Goal: Information Seeking & Learning: Learn about a topic

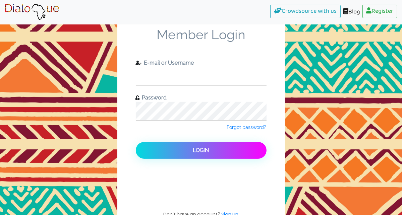
click at [165, 68] on input "text" at bounding box center [201, 76] width 131 height 18
type input "jade.nixxon@gmail.com"
click at [136, 142] on button "Login" at bounding box center [201, 150] width 131 height 17
click at [199, 73] on input "jade.nixxon@gmail.com" at bounding box center [201, 76] width 131 height 18
click at [0, 112] on html "Crowdsource with us Blog Register Member Login E-mail or Username jade.nixxon@g…" at bounding box center [201, 107] width 402 height 215
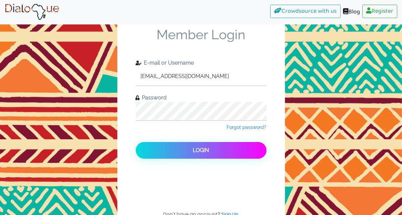
click at [31, 7] on img at bounding box center [32, 12] width 55 height 17
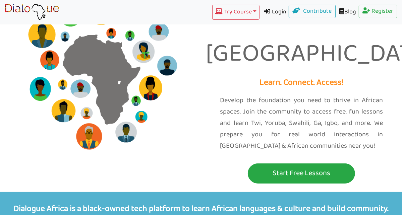
scroll to position [34, 0]
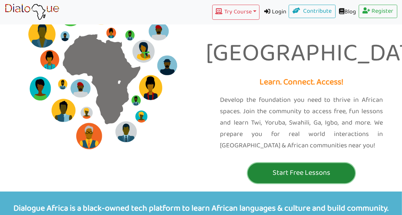
click at [329, 167] on p "Start Free Lessons" at bounding box center [301, 173] width 104 height 12
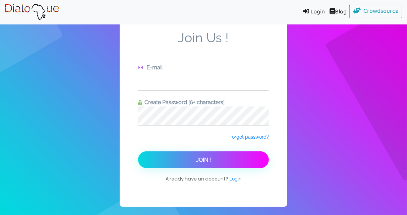
click at [217, 83] on input "text" at bounding box center [203, 81] width 131 height 18
click at [259, 136] on span "Forgot password?" at bounding box center [249, 136] width 40 height 5
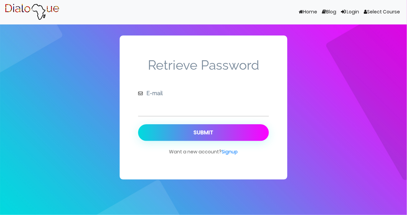
click at [167, 104] on input "text" at bounding box center [203, 107] width 131 height 18
type input "jade.nixxon@gmail.com"
click at [138, 124] on button "Submit" at bounding box center [203, 132] width 131 height 17
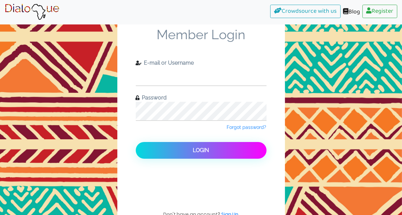
click at [185, 76] on input "text" at bounding box center [201, 76] width 131 height 18
type input "jade.nixxon@gmail.com"
click at [136, 142] on button "Login" at bounding box center [201, 150] width 131 height 17
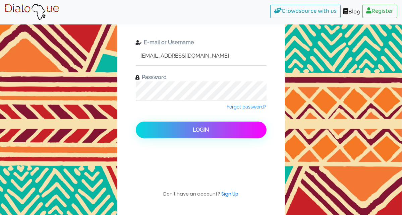
scroll to position [32, 0]
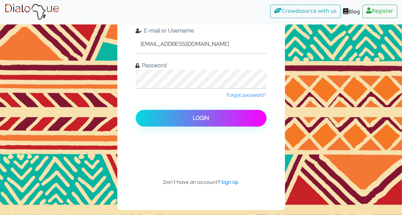
click at [40, 8] on img at bounding box center [32, 12] width 55 height 17
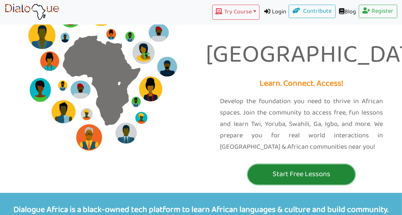
click at [310, 168] on p "Start Free Lessons" at bounding box center [301, 174] width 104 height 12
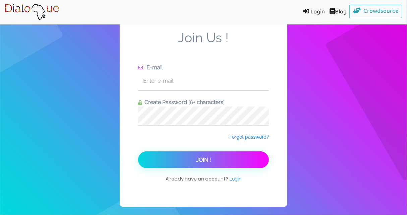
click at [306, 15] on link "Login" at bounding box center [312, 12] width 29 height 15
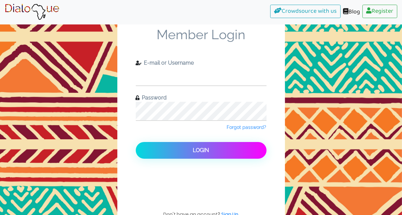
click at [226, 76] on input "text" at bounding box center [201, 76] width 131 height 18
type input "jade.nixxon@gmail.com"
click at [136, 142] on button "Login" at bounding box center [201, 150] width 131 height 17
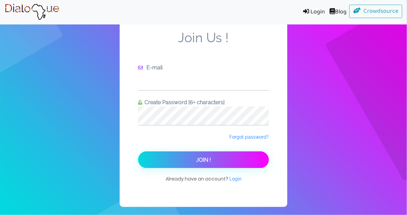
click at [174, 83] on input "text" at bounding box center [203, 81] width 131 height 18
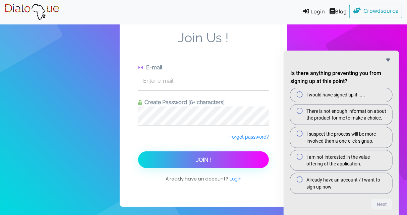
click at [36, 15] on img at bounding box center [32, 12] width 55 height 17
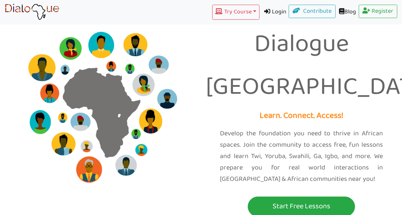
click at [269, 11] on link "Login" at bounding box center [273, 12] width 29 height 15
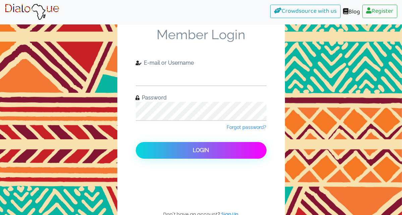
click at [199, 76] on input "text" at bounding box center [201, 76] width 131 height 18
type input "jade.nixxon@gmail.com"
click at [136, 142] on button "Login" at bounding box center [201, 150] width 131 height 17
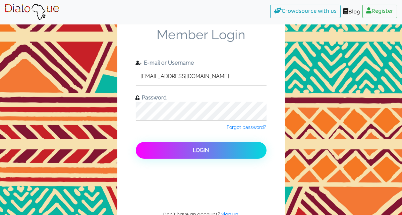
click at [183, 146] on button "Login" at bounding box center [201, 150] width 131 height 17
click at [186, 148] on button "Login" at bounding box center [201, 150] width 131 height 17
click at [209, 146] on button "Login" at bounding box center [201, 150] width 131 height 17
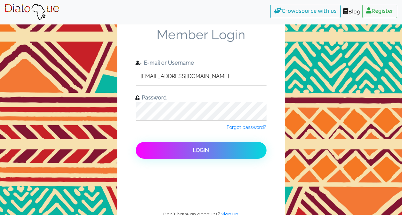
click at [209, 146] on button "Login" at bounding box center [201, 150] width 131 height 17
click at [190, 151] on button "Login" at bounding box center [201, 150] width 131 height 17
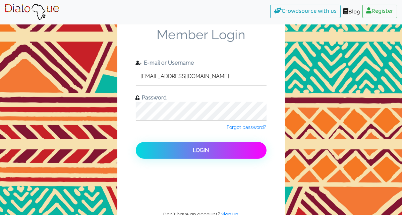
click at [0, 79] on html "Crowdsource with us Blog Register Member Login E-mail or Username jade.nixxon@g…" at bounding box center [201, 107] width 402 height 215
click at [99, 115] on div "Member Login E-mail or Username jade.nixxon@gmail.com Password Forgot password?…" at bounding box center [201, 123] width 402 height 247
click at [136, 142] on button "Login" at bounding box center [201, 150] width 131 height 17
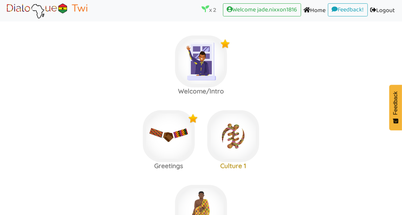
click at [76, 96] on label "Welcome/Intro" at bounding box center [201, 61] width 402 height 72
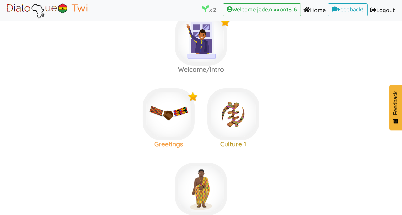
scroll to position [34, 0]
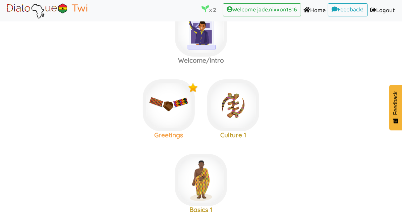
scroll to position [134, 0]
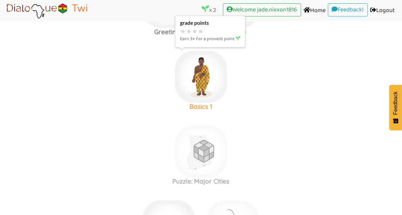
click at [214, 78] on img at bounding box center [201, 77] width 52 height 52
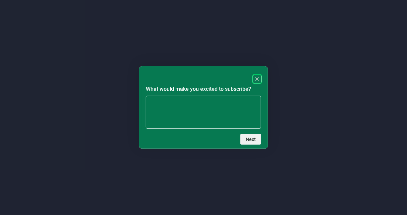
click at [258, 80] on icon "Close" at bounding box center [256, 78] width 3 height 3
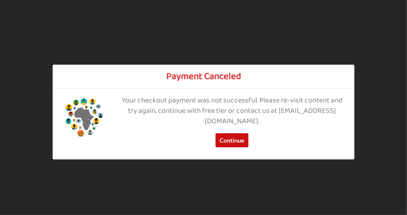
click at [240, 142] on button "Continue" at bounding box center [232, 140] width 33 height 14
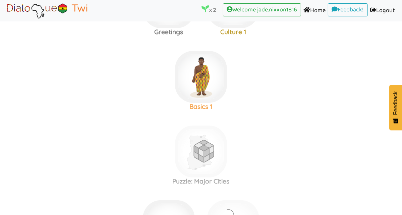
scroll to position [268, 0]
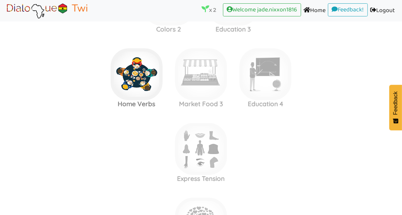
scroll to position [1609, 0]
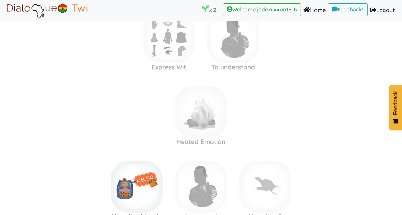
scroll to position [1978, 0]
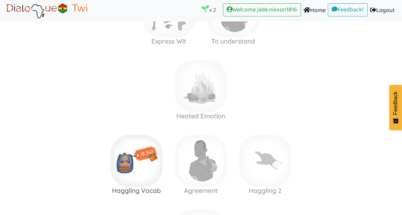
scroll to position [1844, 0]
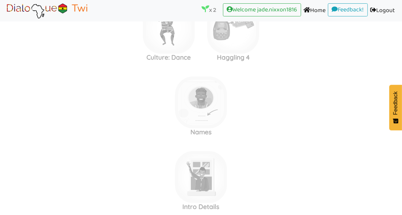
scroll to position [3254, 0]
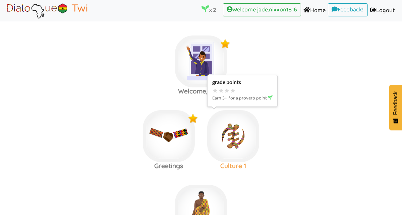
click at [232, 148] on img at bounding box center [233, 136] width 52 height 52
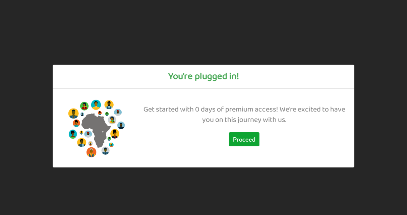
click at [239, 137] on button "Proceed" at bounding box center [244, 139] width 31 height 14
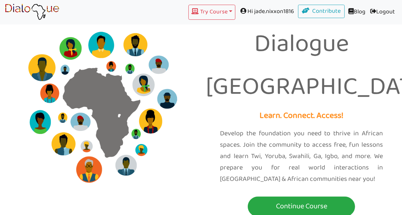
scroll to position [454, 0]
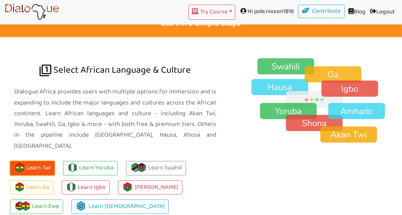
click at [40, 161] on button "Learn Twi" at bounding box center [32, 168] width 45 height 14
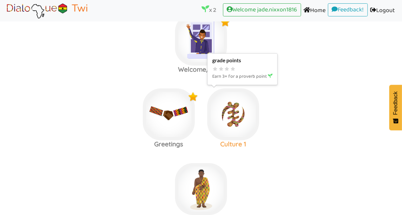
scroll to position [34, 0]
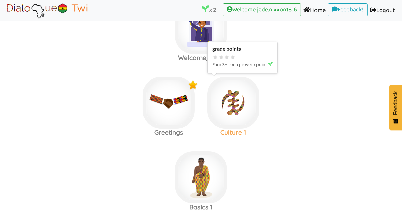
click at [230, 110] on img at bounding box center [233, 103] width 52 height 52
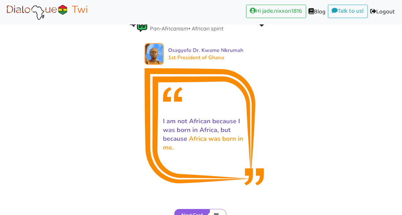
scroll to position [46, 0]
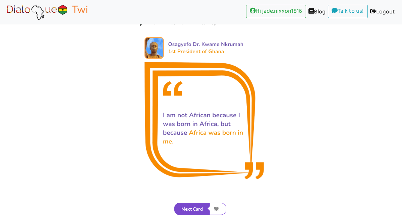
click at [186, 209] on button "Next Card" at bounding box center [192, 209] width 36 height 12
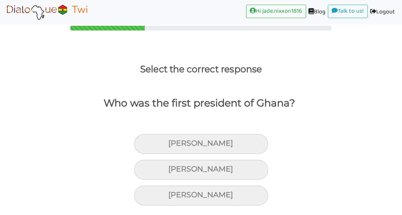
scroll to position [9, 0]
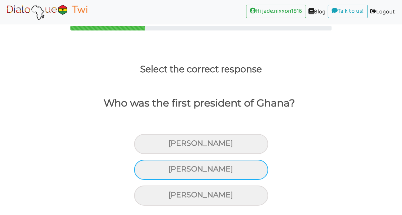
click at [227, 177] on div "Kwame Nkrumah" at bounding box center [201, 170] width 134 height 20
click at [173, 172] on input "Kwame Nkrumah" at bounding box center [171, 169] width 4 height 4
radio input "true"
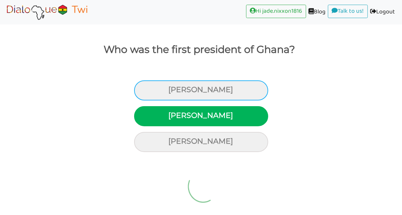
scroll to position [46, 0]
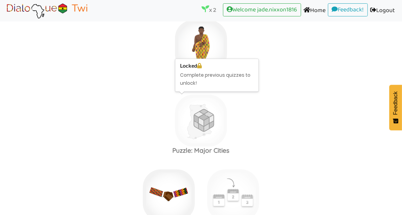
scroll to position [206, 0]
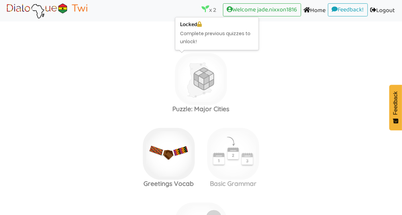
click at [198, 92] on img at bounding box center [201, 79] width 52 height 52
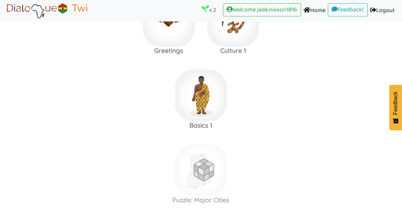
scroll to position [106, 0]
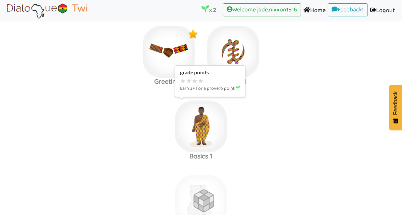
scroll to position [39, 0]
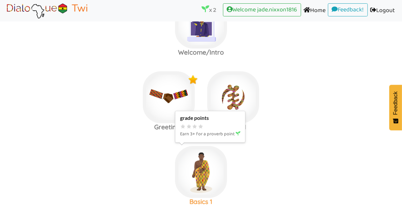
click at [197, 169] on img at bounding box center [201, 172] width 52 height 52
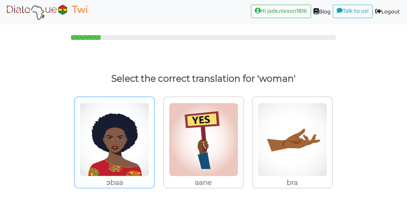
click at [100, 149] on img at bounding box center [114, 140] width 69 height 74
click at [154, 138] on input "ɔbaa" at bounding box center [156, 135] width 5 height 5
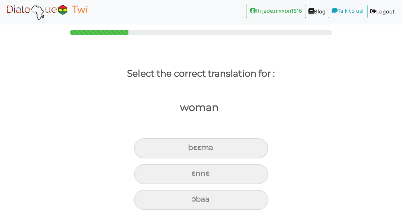
scroll to position [9, 0]
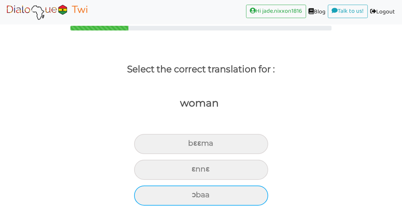
click at [210, 199] on div "ɔbaa" at bounding box center [201, 196] width 134 height 20
click at [197, 197] on input "ɔbaa" at bounding box center [194, 195] width 4 height 4
radio input "true"
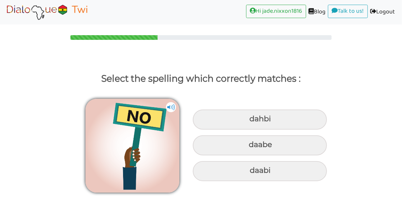
scroll to position [0, 0]
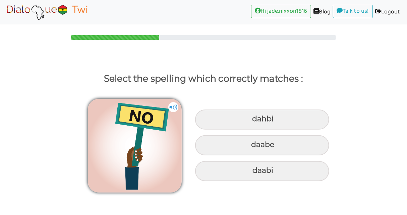
click at [227, 69] on div "Select the spelling which correctly matches : dahbi daabe daabi" at bounding box center [203, 126] width 407 height 138
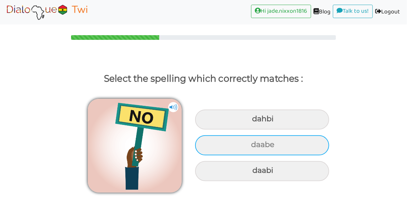
click at [255, 151] on div "daabe" at bounding box center [262, 145] width 134 height 20
click at [254, 147] on input "daabe" at bounding box center [252, 145] width 4 height 4
radio input "true"
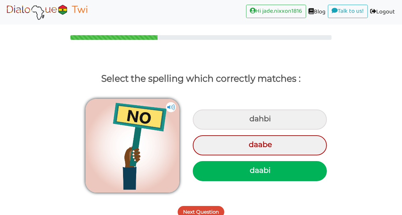
click at [235, 175] on div "daabi" at bounding box center [260, 171] width 134 height 20
click at [249, 173] on input "daabi" at bounding box center [251, 171] width 4 height 4
radio input "true"
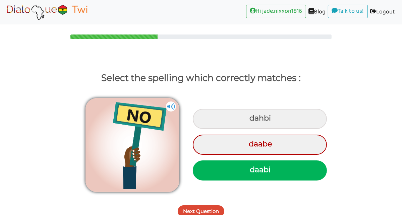
scroll to position [6, 0]
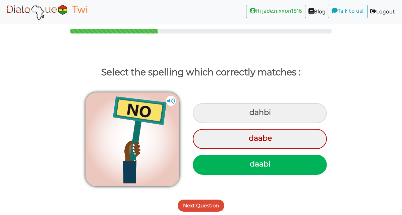
click at [204, 199] on div "Next Question" at bounding box center [201, 202] width 402 height 26
click at [201, 205] on button "Next Question" at bounding box center [201, 206] width 47 height 12
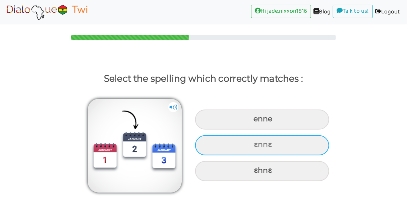
click at [274, 149] on div "ɛnnɛ" at bounding box center [262, 145] width 134 height 20
click at [257, 147] on input "ɛnnɛ" at bounding box center [254, 145] width 4 height 4
radio input "true"
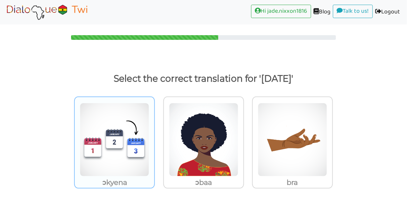
click at [111, 154] on img at bounding box center [114, 140] width 69 height 74
click at [154, 138] on input "ɔkyena" at bounding box center [156, 135] width 5 height 5
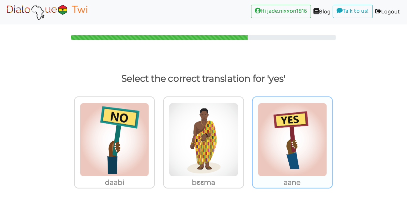
click at [279, 167] on img at bounding box center [292, 140] width 69 height 74
click at [332, 138] on input "aane" at bounding box center [334, 135] width 5 height 5
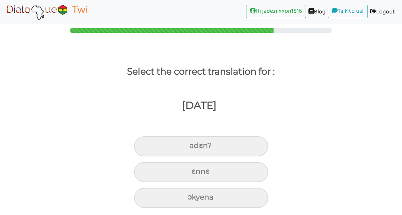
scroll to position [9, 0]
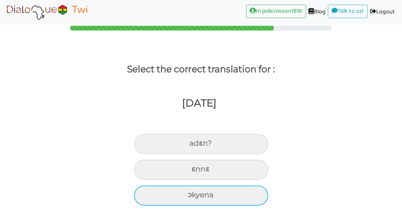
click at [228, 191] on div "ɔkyena" at bounding box center [201, 196] width 134 height 20
click at [193, 193] on input "ɔkyena" at bounding box center [190, 195] width 4 height 4
radio input "true"
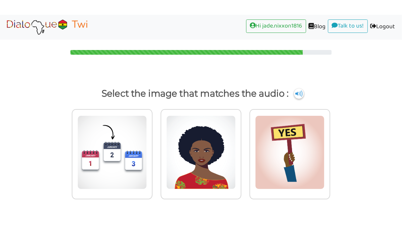
scroll to position [0, 0]
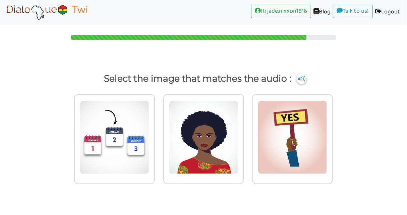
click at [303, 78] on img at bounding box center [301, 78] width 10 height 11
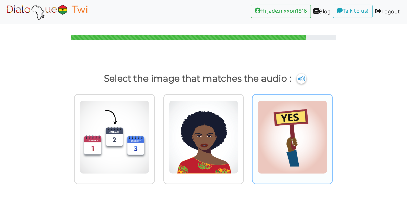
click at [295, 148] on img at bounding box center [292, 138] width 69 height 74
click at [332, 136] on input "radio" at bounding box center [334, 133] width 5 height 5
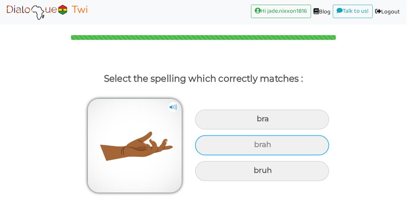
click at [291, 145] on div "brah" at bounding box center [262, 145] width 134 height 20
click at [257, 145] on input "brah" at bounding box center [255, 145] width 4 height 4
radio input "true"
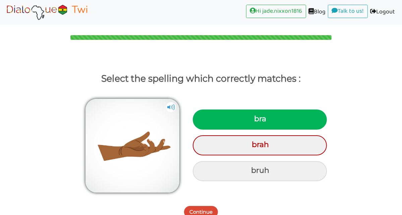
click at [277, 110] on div "bra" at bounding box center [260, 120] width 134 height 20
click at [257, 117] on input "bra" at bounding box center [255, 119] width 4 height 4
radio input "true"
click at [199, 207] on button "Continue" at bounding box center [201, 212] width 34 height 12
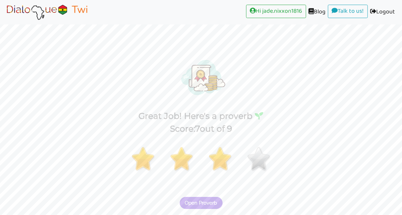
click at [203, 204] on span "Open Proverb" at bounding box center [201, 203] width 32 height 6
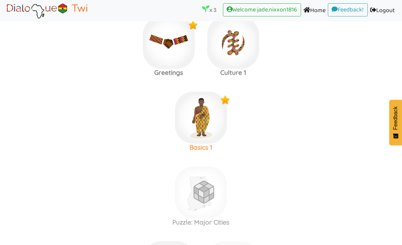
scroll to position [88, 0]
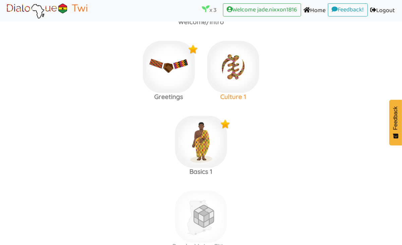
scroll to position [54, 0]
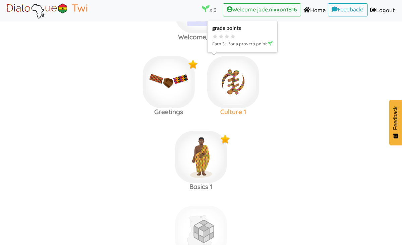
click at [234, 82] on img at bounding box center [233, 82] width 52 height 52
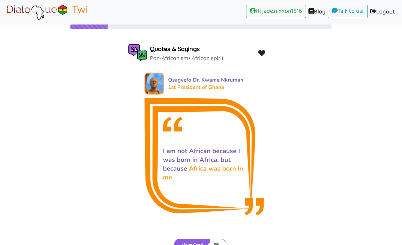
scroll to position [17, 0]
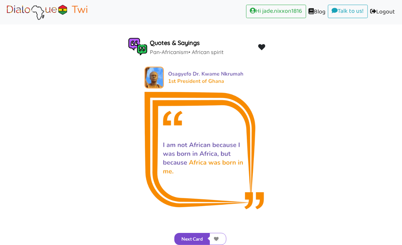
click at [194, 215] on button "Next Card" at bounding box center [192, 239] width 36 height 12
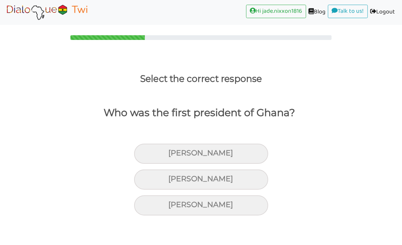
scroll to position [0, 0]
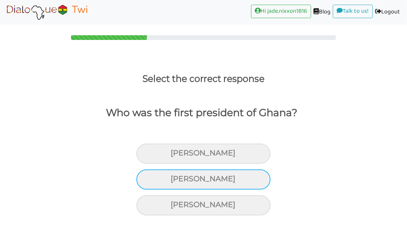
click at [230, 185] on div "Kwame Nkrumah" at bounding box center [203, 179] width 134 height 20
click at [176, 181] on input "Kwame Nkrumah" at bounding box center [174, 179] width 4 height 4
radio input "true"
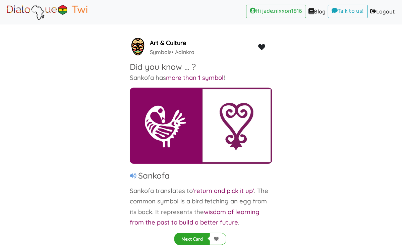
scroll to position [17, 0]
click at [194, 215] on button "Next Card" at bounding box center [192, 239] width 36 height 12
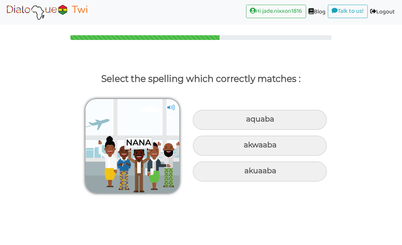
scroll to position [0, 0]
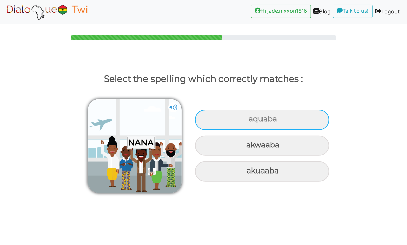
click at [279, 118] on div "aquaba" at bounding box center [262, 120] width 134 height 20
click at [252, 118] on input "aquaba" at bounding box center [249, 119] width 4 height 4
radio input "true"
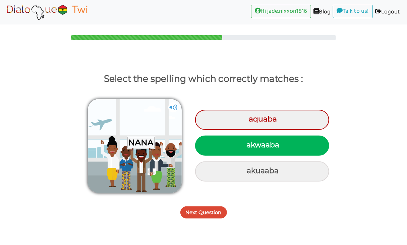
click at [208, 213] on button "Next Question" at bounding box center [203, 212] width 47 height 12
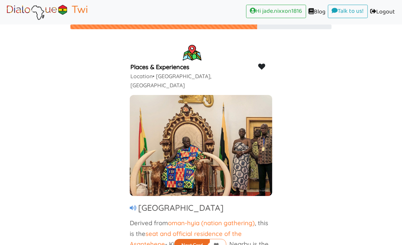
scroll to position [17, 0]
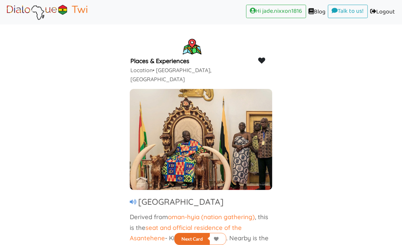
click at [196, 215] on button "Next Card" at bounding box center [192, 239] width 36 height 12
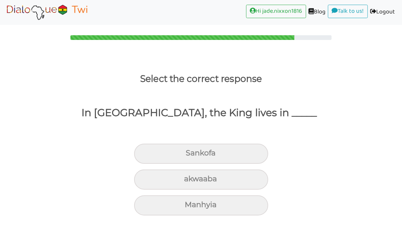
scroll to position [0, 0]
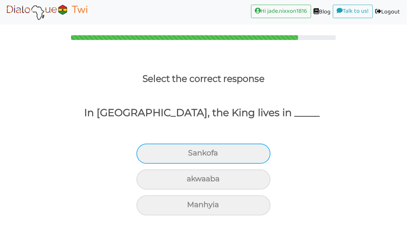
click at [205, 157] on div "Sankofa" at bounding box center [203, 153] width 134 height 20
click at [193, 155] on input "Sankofa" at bounding box center [191, 153] width 4 height 4
radio input "true"
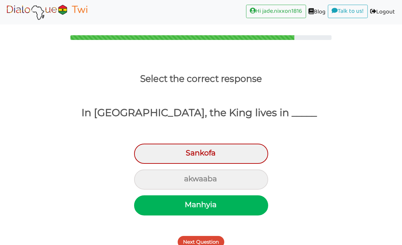
click at [208, 215] on button "Next Question" at bounding box center [201, 242] width 47 height 12
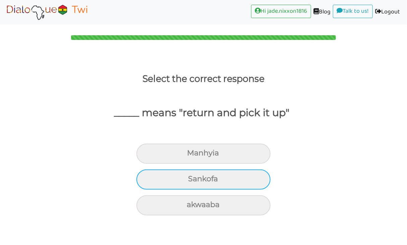
click at [227, 184] on div "Sankofa" at bounding box center [203, 179] width 134 height 20
click at [193, 181] on input "Sankofa" at bounding box center [191, 179] width 4 height 4
radio input "true"
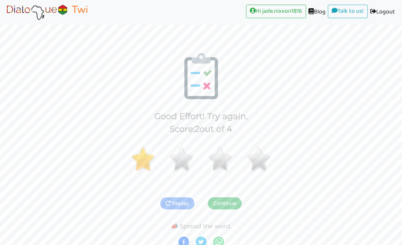
click at [228, 203] on button "Continue" at bounding box center [225, 203] width 34 height 12
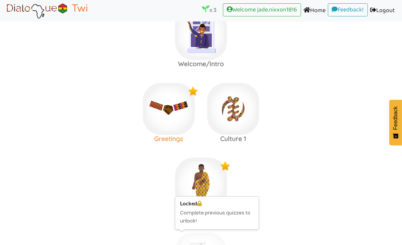
scroll to position [13, 0]
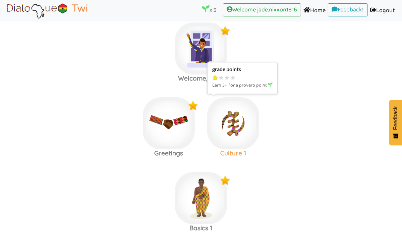
click at [234, 126] on img at bounding box center [233, 123] width 52 height 52
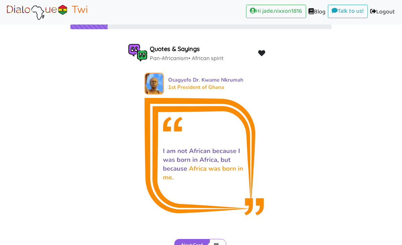
scroll to position [17, 0]
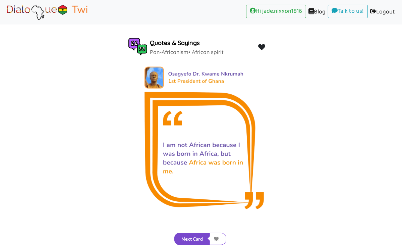
click at [202, 215] on button "Next Card" at bounding box center [192, 239] width 36 height 12
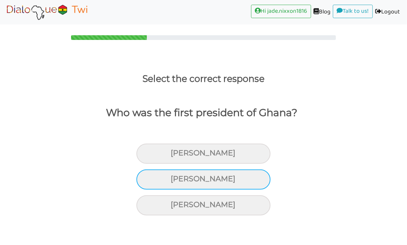
click at [180, 175] on div "Kwame Nkrumah" at bounding box center [203, 179] width 134 height 20
click at [176, 177] on input "Kwame Nkrumah" at bounding box center [174, 179] width 4 height 4
radio input "true"
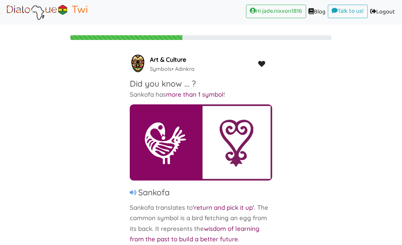
scroll to position [17, 0]
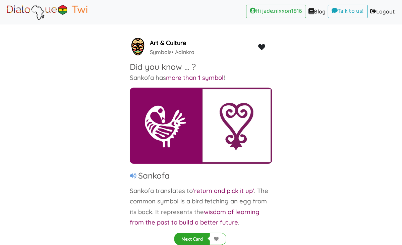
click at [180, 215] on button "Next Card" at bounding box center [192, 239] width 36 height 12
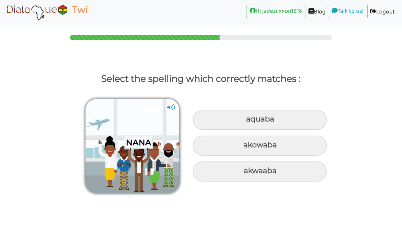
scroll to position [0, 0]
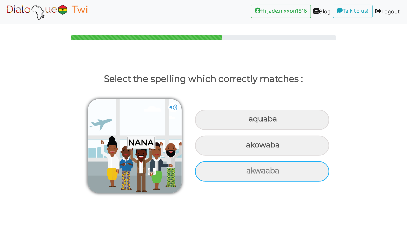
click at [273, 169] on div "akwaaba" at bounding box center [262, 171] width 134 height 20
click at [249, 169] on input "akwaaba" at bounding box center [247, 171] width 4 height 4
radio input "true"
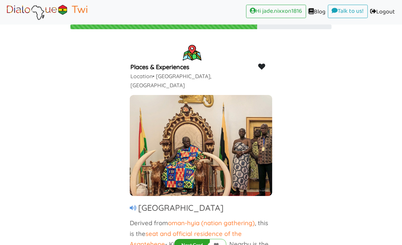
scroll to position [17, 0]
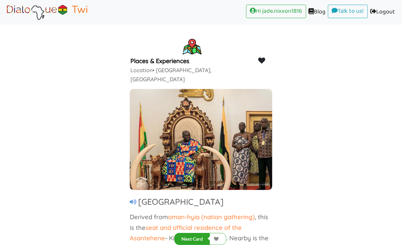
click at [192, 215] on button "Next Card" at bounding box center [192, 239] width 36 height 12
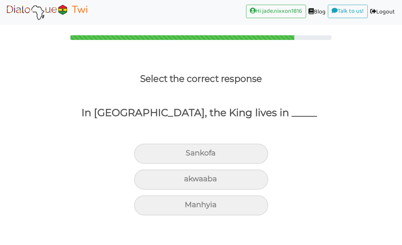
scroll to position [0, 0]
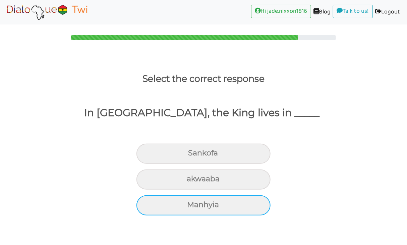
click at [221, 205] on div "Manhyia" at bounding box center [203, 205] width 134 height 20
click at [192, 205] on input "Manhyia" at bounding box center [190, 204] width 4 height 4
radio input "true"
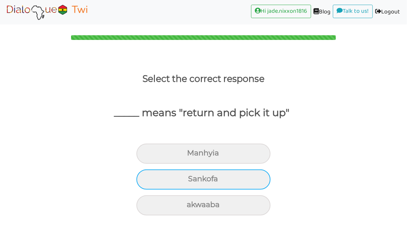
click at [232, 176] on div "Sankofa" at bounding box center [203, 179] width 134 height 20
click at [193, 177] on input "Sankofa" at bounding box center [191, 179] width 4 height 4
radio input "true"
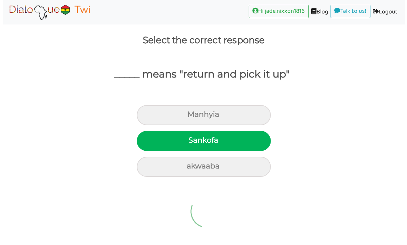
scroll to position [4, 0]
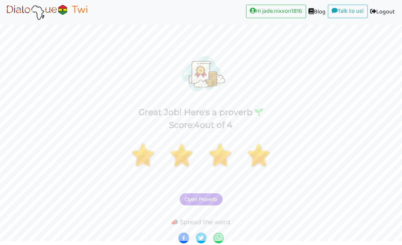
click at [206, 197] on span "Open Proverb" at bounding box center [201, 199] width 32 height 6
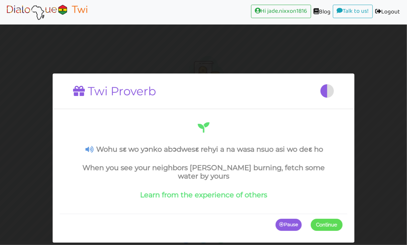
click at [343, 215] on span at bounding box center [343, 225] width 0 height 12
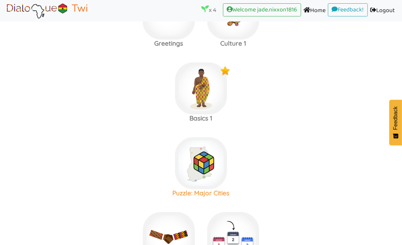
scroll to position [134, 0]
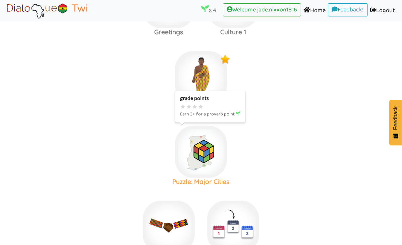
click at [208, 148] on img at bounding box center [201, 152] width 52 height 52
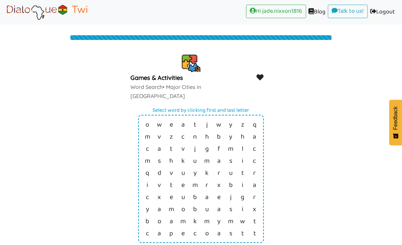
scroll to position [17, 0]
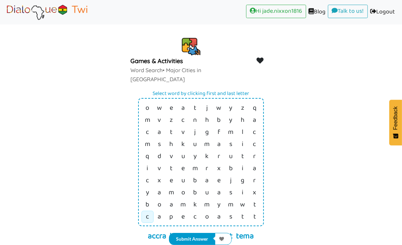
click at [149, 210] on td "c" at bounding box center [147, 216] width 12 height 12
drag, startPoint x: 150, startPoint y: 189, endPoint x: 244, endPoint y: 192, distance: 94.2
click at [244, 210] on tr "c a p e c o a s t t" at bounding box center [200, 216] width 119 height 12
click at [244, 210] on td "t" at bounding box center [243, 216] width 12 height 12
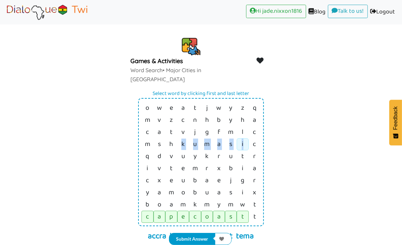
drag, startPoint x: 181, startPoint y: 116, endPoint x: 243, endPoint y: 116, distance: 61.7
click at [243, 138] on tr "m s h k u m a s i c" at bounding box center [200, 144] width 119 height 12
click at [243, 138] on link "i" at bounding box center [243, 143] width 2 height 11
drag, startPoint x: 195, startPoint y: 116, endPoint x: 243, endPoint y: 116, distance: 47.9
click at [243, 138] on tr "m s h k u m a s i c" at bounding box center [200, 144] width 119 height 12
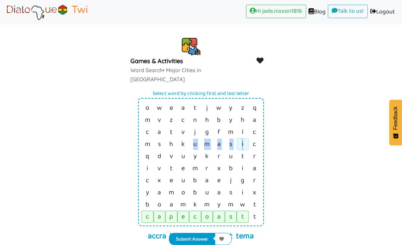
click at [243, 138] on link "i" at bounding box center [243, 143] width 2 height 11
drag, startPoint x: 245, startPoint y: 117, endPoint x: 178, endPoint y: 114, distance: 66.8
click at [178, 138] on tr "m s h k u m a s i c" at bounding box center [200, 144] width 119 height 12
click at [181, 138] on td "k" at bounding box center [183, 144] width 12 height 12
click at [184, 138] on link "k" at bounding box center [182, 143] width 3 height 11
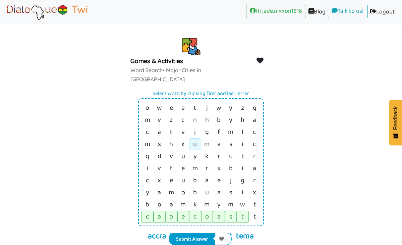
click at [198, 138] on td "u" at bounding box center [195, 144] width 12 height 12
drag, startPoint x: 200, startPoint y: 116, endPoint x: 190, endPoint y: 116, distance: 10.1
click at [190, 138] on td "u" at bounding box center [195, 144] width 12 height 12
click at [185, 138] on td "k" at bounding box center [183, 144] width 12 height 12
click at [244, 138] on td "i" at bounding box center [243, 144] width 12 height 12
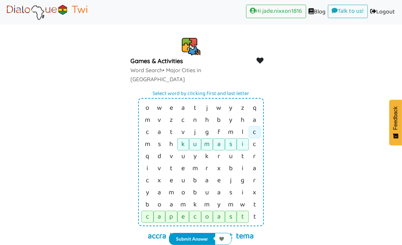
click at [251, 126] on td "c" at bounding box center [255, 132] width 12 height 12
click at [252, 114] on td "a" at bounding box center [255, 120] width 12 height 12
click at [258, 114] on td "a" at bounding box center [255, 120] width 12 height 12
click at [255, 114] on link "a" at bounding box center [254, 119] width 3 height 11
click at [254, 163] on link "a" at bounding box center [254, 168] width 3 height 11
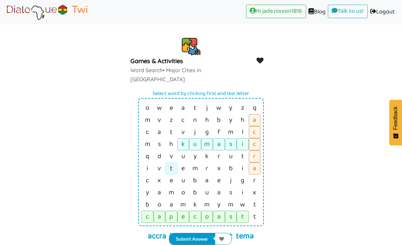
click at [168, 162] on td "t" at bounding box center [171, 168] width 12 height 12
click at [170, 199] on link "a" at bounding box center [171, 204] width 3 height 11
click at [185, 186] on td "o" at bounding box center [183, 192] width 12 height 12
click at [240, 186] on td "i" at bounding box center [243, 192] width 12 height 12
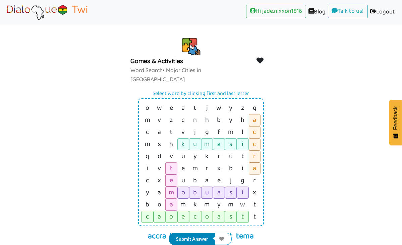
click at [197, 215] on button "Submit Answer" at bounding box center [192, 239] width 46 height 12
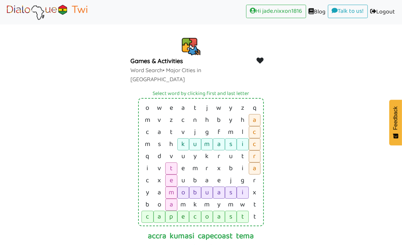
scroll to position [0, 0]
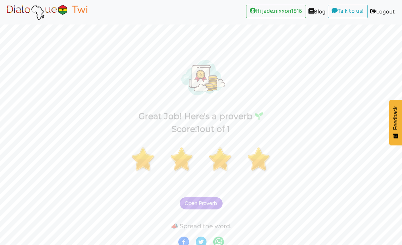
click at [195, 201] on span "Open Proverb" at bounding box center [201, 203] width 32 height 6
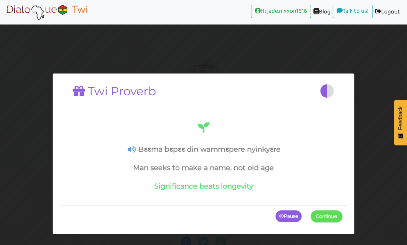
click at [343, 214] on span at bounding box center [343, 216] width 0 height 12
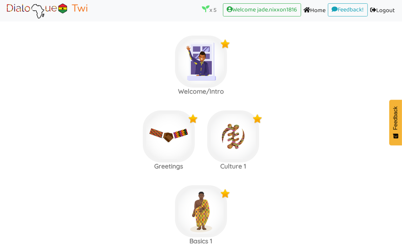
scroll to position [230, 0]
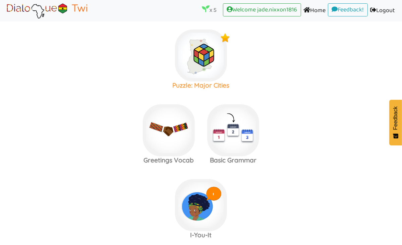
scroll to position [268, 0]
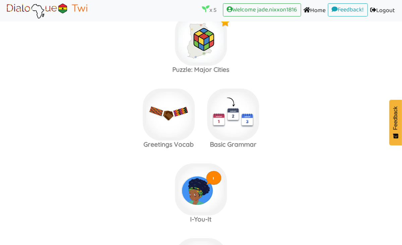
scroll to position [235, 0]
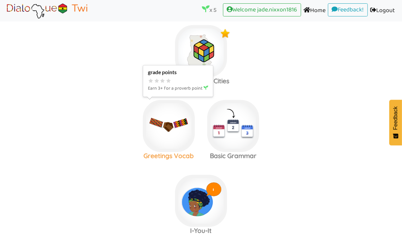
click at [183, 121] on img at bounding box center [169, 126] width 52 height 52
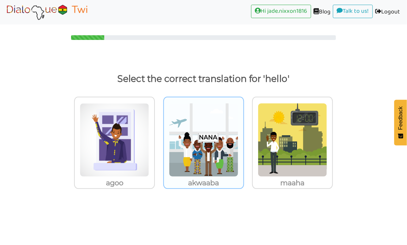
click at [217, 143] on img at bounding box center [203, 140] width 69 height 74
click at [243, 138] on input "akwaaba" at bounding box center [245, 135] width 5 height 5
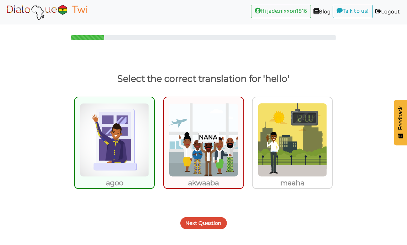
click at [94, 154] on img at bounding box center [114, 140] width 69 height 74
click at [154, 138] on input "agoo" at bounding box center [156, 135] width 5 height 5
click at [204, 215] on button "Next Question" at bounding box center [203, 223] width 47 height 12
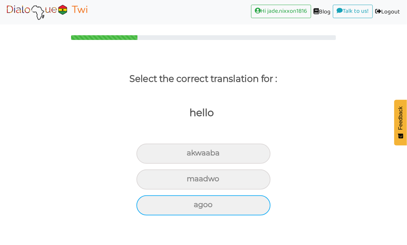
click at [216, 204] on div "agoo" at bounding box center [203, 205] width 134 height 20
click at [199, 204] on input "agoo" at bounding box center [196, 204] width 4 height 4
radio input "true"
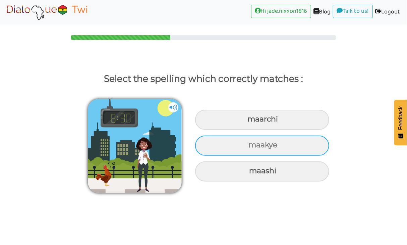
click at [302, 148] on div "maakye" at bounding box center [262, 145] width 134 height 20
click at [251, 147] on input "maakye" at bounding box center [249, 145] width 4 height 4
radio input "true"
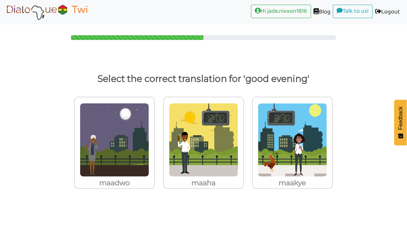
click at [213, 209] on body "Hi jade.nixxon1816 (current) Blog (current) Talk to us! (current) Logout (curre…" at bounding box center [203, 122] width 407 height 245
click at [111, 164] on img at bounding box center [114, 140] width 69 height 74
click at [154, 138] on input "maadwo" at bounding box center [156, 135] width 5 height 5
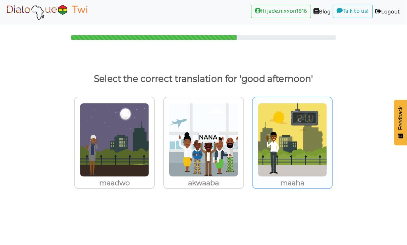
click at [273, 141] on img at bounding box center [292, 140] width 69 height 74
click at [332, 138] on input "maaha" at bounding box center [334, 135] width 5 height 5
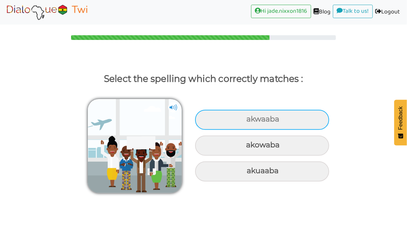
click at [274, 124] on div "akwaaba" at bounding box center [262, 120] width 134 height 20
click at [249, 121] on input "akwaaba" at bounding box center [247, 119] width 4 height 4
radio input "true"
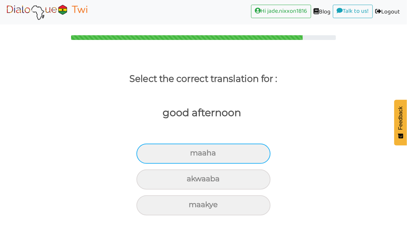
click at [230, 149] on div "maaha" at bounding box center [203, 153] width 134 height 20
click at [195, 151] on input "maaha" at bounding box center [193, 153] width 4 height 4
radio input "true"
click at [223, 156] on div "akwaaba" at bounding box center [203, 153] width 134 height 20
click at [192, 155] on input "akwaaba" at bounding box center [189, 153] width 4 height 4
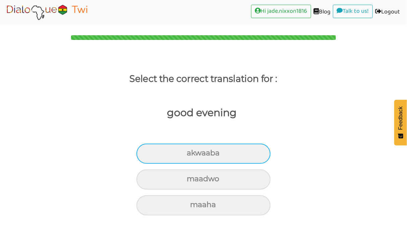
radio input "true"
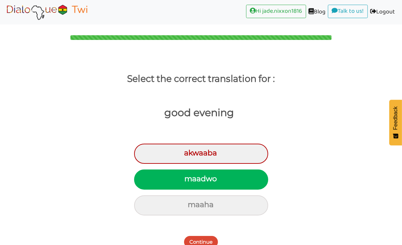
click at [203, 215] on button "Continue" at bounding box center [201, 242] width 34 height 12
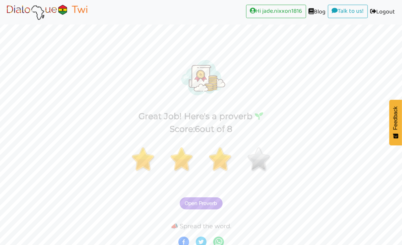
click at [206, 197] on button "Open Proverb" at bounding box center [201, 203] width 43 height 12
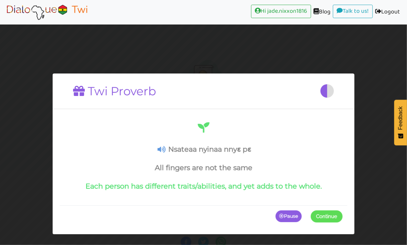
click at [343, 215] on span at bounding box center [343, 216] width 0 height 12
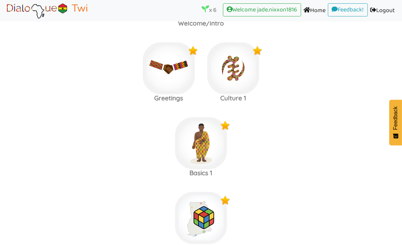
scroll to position [304, 0]
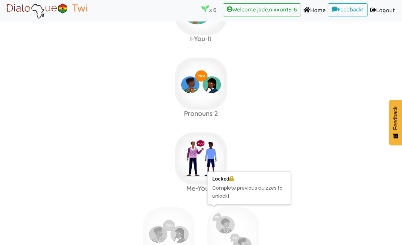
scroll to position [304, 0]
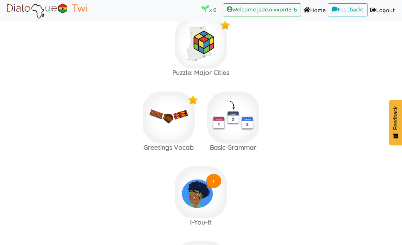
scroll to position [237, 0]
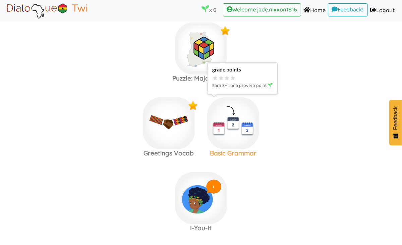
click at [235, 119] on img at bounding box center [233, 123] width 52 height 52
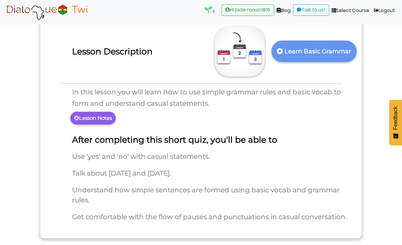
scroll to position [31, 0]
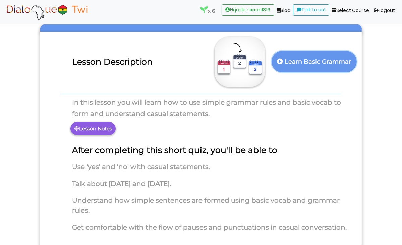
click at [298, 61] on p "Learn Basic Grammar" at bounding box center [314, 62] width 77 height 16
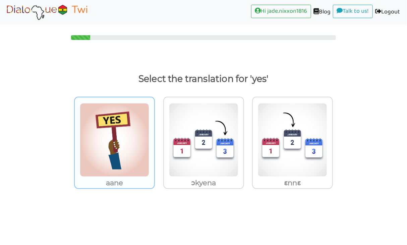
click at [121, 150] on img at bounding box center [114, 140] width 69 height 74
click at [154, 138] on input "aane" at bounding box center [156, 135] width 5 height 5
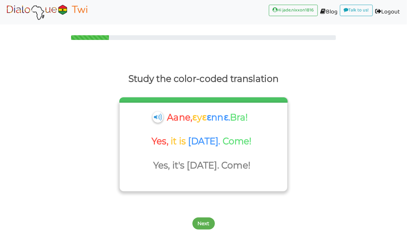
click at [158, 116] on img at bounding box center [158, 116] width 10 height 11
click at [160, 116] on div "Aane, ɛyɛ ɛnnɛ. Bra!" at bounding box center [203, 119] width 90 height 21
click at [206, 215] on button "Next" at bounding box center [203, 223] width 22 height 12
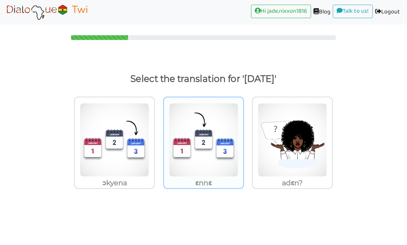
click at [193, 166] on img at bounding box center [203, 140] width 69 height 74
click at [243, 138] on input "ɛnnɛ" at bounding box center [245, 135] width 5 height 5
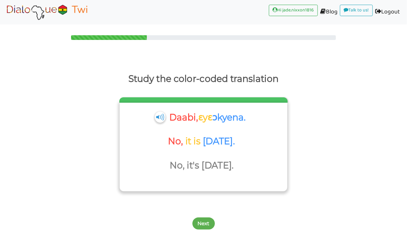
click at [161, 117] on img at bounding box center [160, 116] width 10 height 11
click at [206, 215] on button "Next" at bounding box center [203, 223] width 22 height 12
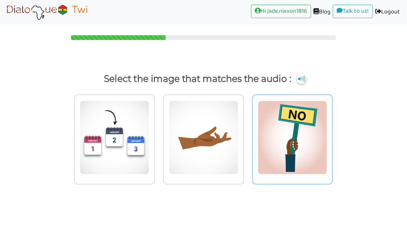
click at [328, 129] on div at bounding box center [292, 139] width 81 height 90
click at [332, 131] on input "radio" at bounding box center [334, 133] width 5 height 5
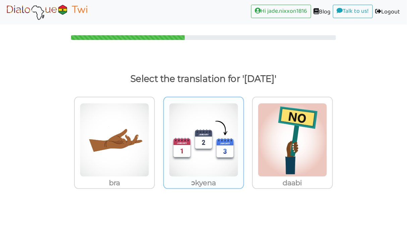
click at [205, 160] on img at bounding box center [203, 140] width 69 height 74
click at [243, 138] on input "ɔkyena" at bounding box center [245, 135] width 5 height 5
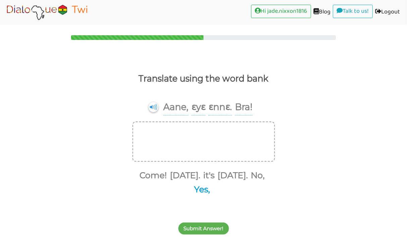
click at [203, 186] on button "Yes," at bounding box center [201, 189] width 18 height 13
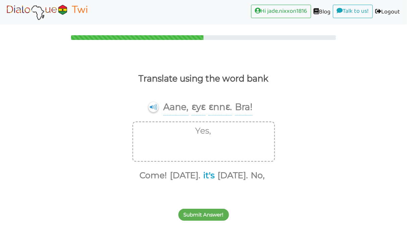
click at [215, 176] on button "it's" at bounding box center [208, 175] width 14 height 13
click at [239, 176] on button "today." at bounding box center [224, 175] width 33 height 13
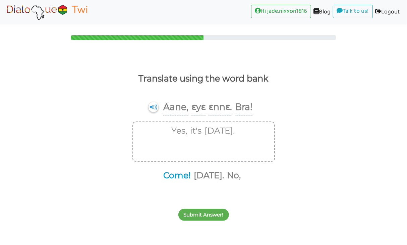
click at [178, 175] on button "Come!" at bounding box center [176, 175] width 30 height 13
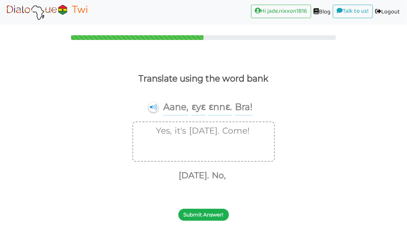
click at [212, 213] on button "Submit Answer!" at bounding box center [203, 214] width 51 height 12
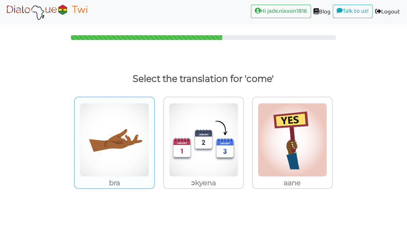
click at [117, 139] on img at bounding box center [114, 140] width 69 height 74
click at [154, 138] on input "bra" at bounding box center [156, 135] width 5 height 5
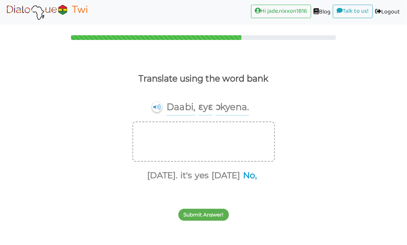
click at [250, 177] on button "No," at bounding box center [249, 175] width 16 height 13
click at [200, 174] on button "it's" at bounding box center [194, 175] width 14 height 13
click at [175, 176] on button "tomorrow." at bounding box center [177, 175] width 33 height 13
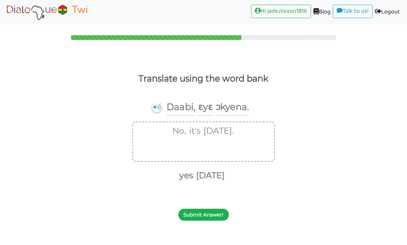
click at [195, 215] on button "Submit Answer!" at bounding box center [203, 214] width 51 height 12
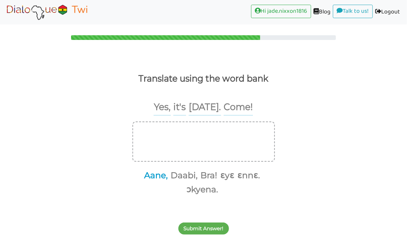
click at [153, 174] on button "Aane," at bounding box center [155, 175] width 26 height 13
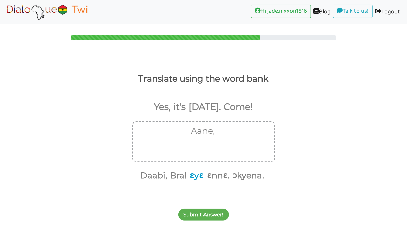
click at [197, 174] on button "ɛyɛ" at bounding box center [196, 175] width 16 height 13
click at [212, 176] on button "ɛnnɛ." at bounding box center [208, 175] width 25 height 13
drag, startPoint x: 196, startPoint y: 173, endPoint x: 205, endPoint y: 187, distance: 16.0
click at [197, 173] on button "Bra!" at bounding box center [198, 175] width 19 height 13
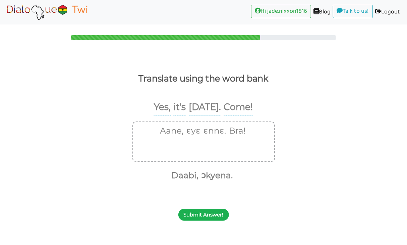
click at [214, 215] on button "Submit Answer!" at bounding box center [203, 214] width 51 height 12
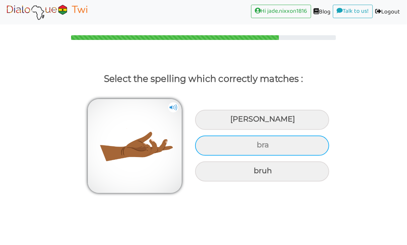
click at [271, 143] on div "bra" at bounding box center [262, 145] width 134 height 20
click at [260, 143] on input "bra" at bounding box center [257, 145] width 4 height 4
radio input "true"
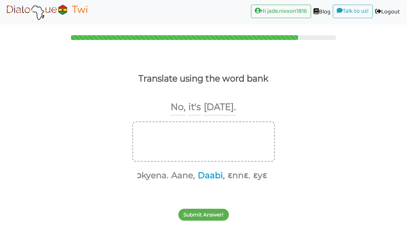
click at [208, 178] on button "Daabi," at bounding box center [210, 175] width 29 height 13
click at [246, 176] on button "ɛyɛ" at bounding box center [244, 175] width 16 height 13
click at [180, 176] on button "ɔkyena." at bounding box center [175, 175] width 34 height 13
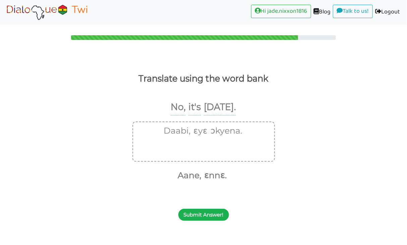
click at [197, 214] on button "Submit Answer!" at bounding box center [203, 214] width 51 height 12
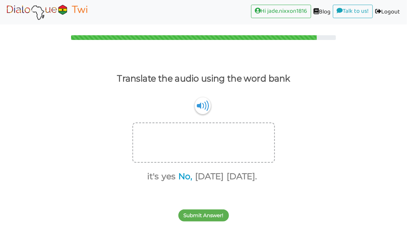
click at [185, 179] on button "No," at bounding box center [184, 176] width 16 height 13
click at [156, 180] on button "it's" at bounding box center [161, 176] width 14 height 13
click at [216, 178] on button "tomorrow." at bounding box center [225, 176] width 33 height 13
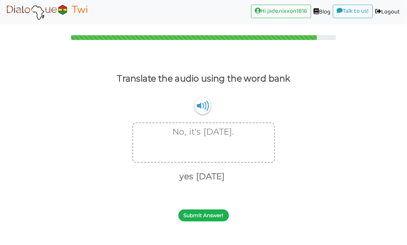
click at [214, 215] on button "Submit Answer!" at bounding box center [203, 215] width 51 height 12
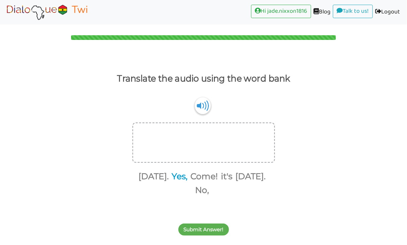
click at [188, 177] on button "Yes," at bounding box center [179, 176] width 18 height 13
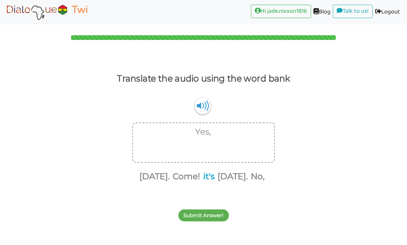
click at [201, 177] on button "it's" at bounding box center [208, 176] width 14 height 13
click at [158, 177] on button "today." at bounding box center [160, 176] width 33 height 13
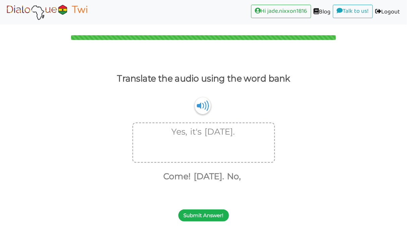
click at [202, 212] on button "Submit Answer!" at bounding box center [203, 215] width 51 height 12
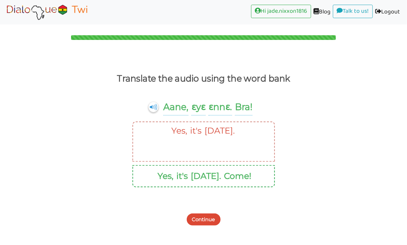
click at [206, 215] on button "Continue" at bounding box center [204, 219] width 34 height 12
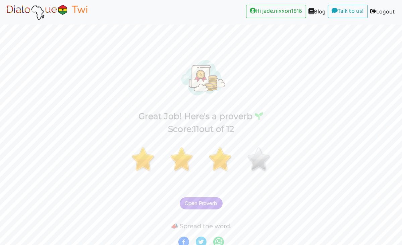
click at [196, 204] on span "Open Proverb" at bounding box center [201, 203] width 32 height 6
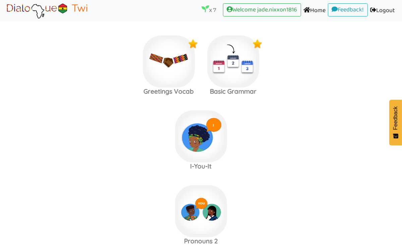
scroll to position [302, 0]
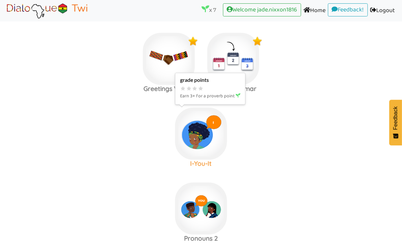
click at [188, 131] on img at bounding box center [201, 134] width 52 height 52
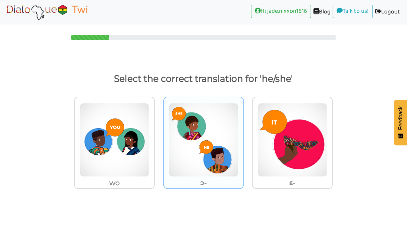
click at [228, 147] on img at bounding box center [203, 140] width 69 height 74
click at [243, 138] on input "ɔ-" at bounding box center [245, 135] width 5 height 5
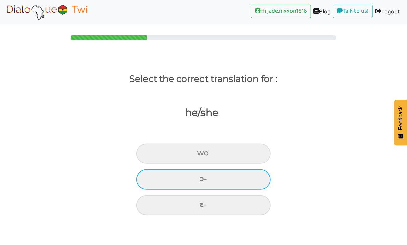
click at [232, 179] on div "ɔ-" at bounding box center [203, 179] width 134 height 20
click at [205, 179] on input "ɔ-" at bounding box center [202, 179] width 4 height 4
radio input "true"
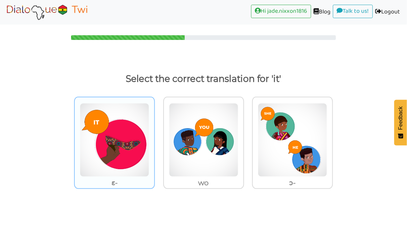
click at [125, 155] on img at bounding box center [114, 140] width 69 height 74
click at [154, 138] on input "ɛ-" at bounding box center [156, 135] width 5 height 5
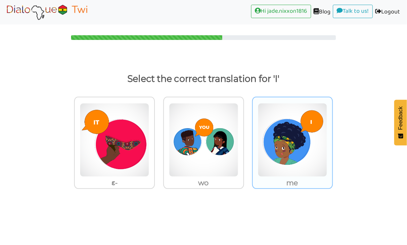
click at [277, 160] on img at bounding box center [292, 140] width 69 height 74
click at [332, 138] on input "me" at bounding box center [334, 135] width 5 height 5
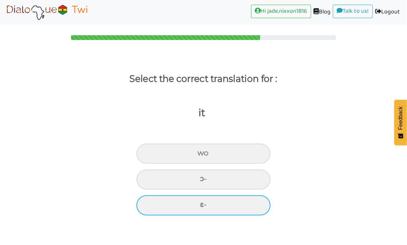
click at [202, 205] on div "ɛ-" at bounding box center [203, 205] width 134 height 20
click at [202, 205] on input "ɛ-" at bounding box center [202, 204] width 4 height 4
radio input "true"
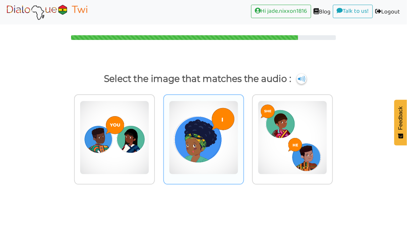
click at [197, 149] on img at bounding box center [203, 138] width 69 height 74
click at [243, 136] on input "radio" at bounding box center [245, 133] width 5 height 5
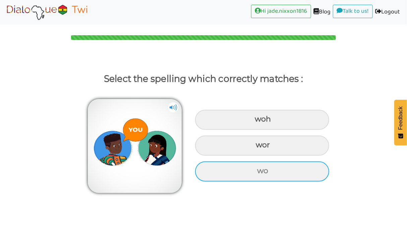
click at [272, 176] on div "wo" at bounding box center [262, 171] width 134 height 20
click at [260, 173] on input "wo" at bounding box center [258, 171] width 4 height 4
radio input "true"
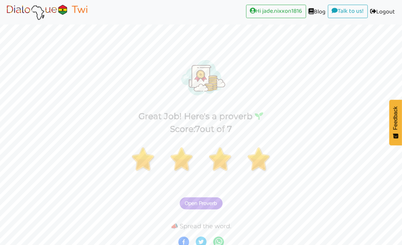
click at [201, 200] on span "Open Proverb" at bounding box center [201, 203] width 32 height 6
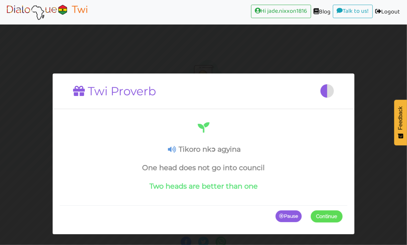
click at [343, 215] on span at bounding box center [343, 216] width 0 height 12
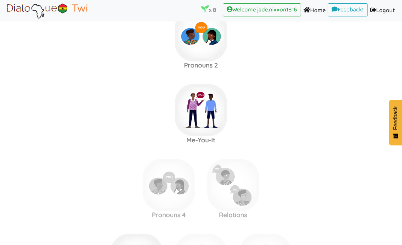
scroll to position [480, 0]
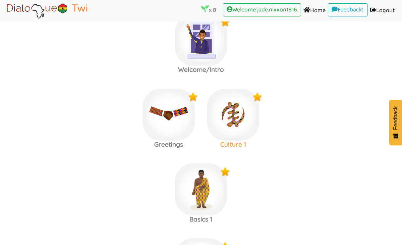
scroll to position [11, 0]
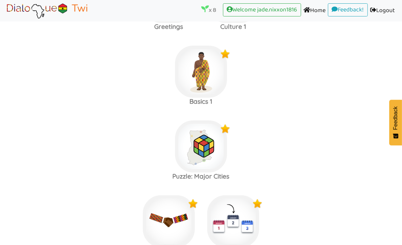
scroll to position [134, 0]
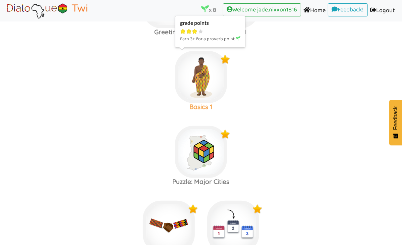
click at [199, 73] on img at bounding box center [201, 77] width 52 height 52
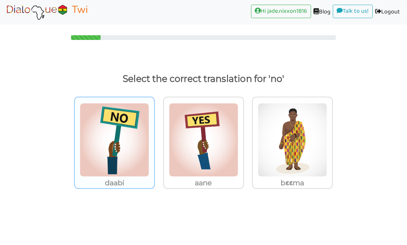
click at [122, 156] on img at bounding box center [114, 140] width 69 height 74
click at [154, 138] on input "daabi" at bounding box center [156, 135] width 5 height 5
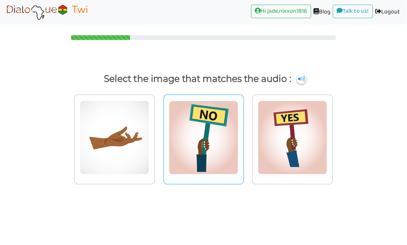
click at [191, 134] on img at bounding box center [203, 138] width 69 height 74
click at [243, 134] on input "radio" at bounding box center [245, 133] width 5 height 5
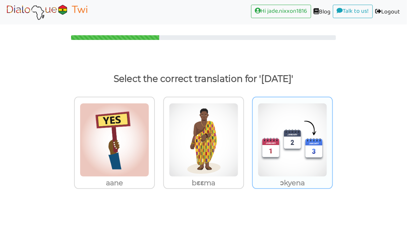
click at [302, 149] on img at bounding box center [292, 140] width 69 height 74
click at [332, 138] on input "ɔkyena" at bounding box center [334, 135] width 5 height 5
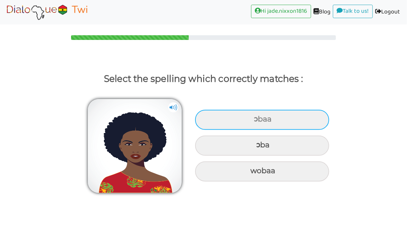
click at [279, 119] on div "ɔbaa" at bounding box center [262, 120] width 134 height 20
click at [257, 119] on input "ɔbaa" at bounding box center [255, 119] width 4 height 4
radio input "true"
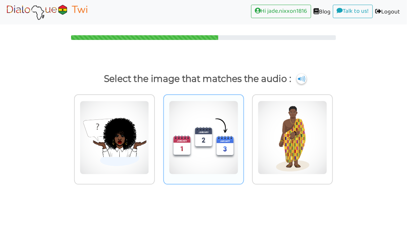
click at [205, 138] on img at bounding box center [203, 138] width 69 height 74
click at [243, 136] on input "radio" at bounding box center [245, 133] width 5 height 5
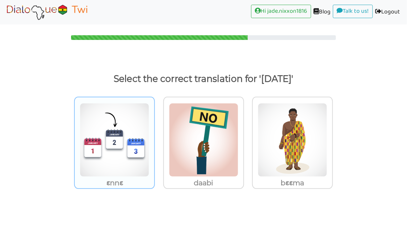
click at [114, 155] on img at bounding box center [114, 140] width 69 height 74
click at [154, 138] on input "ɛnnɛ" at bounding box center [156, 135] width 5 height 5
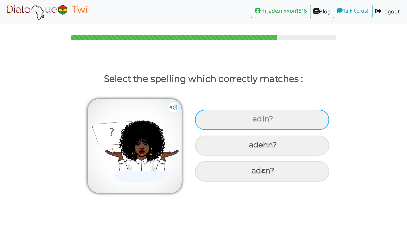
click at [249, 123] on div "adin?" at bounding box center [262, 120] width 134 height 20
click at [251, 121] on input "adin?" at bounding box center [253, 119] width 4 height 4
radio input "true"
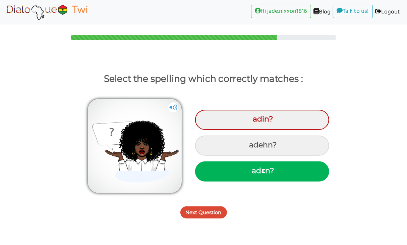
click at [202, 208] on button "Next Question" at bounding box center [203, 212] width 47 height 12
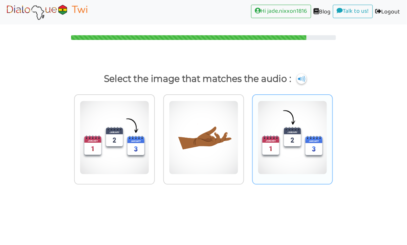
click at [280, 127] on img at bounding box center [292, 138] width 69 height 74
click at [332, 131] on input "radio" at bounding box center [334, 133] width 5 height 5
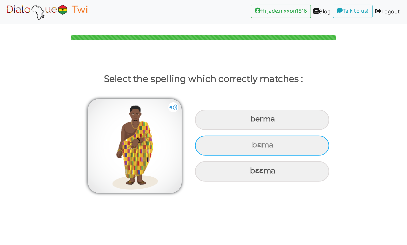
click at [282, 144] on div "bɛma" at bounding box center [262, 145] width 134 height 20
click at [255, 144] on input "bɛma" at bounding box center [253, 145] width 4 height 4
radio input "true"
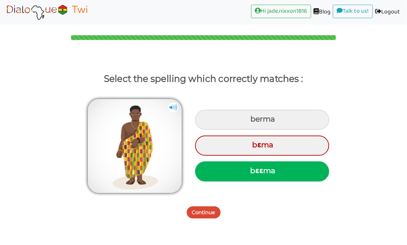
click at [205, 210] on button "Continue" at bounding box center [204, 212] width 34 height 12
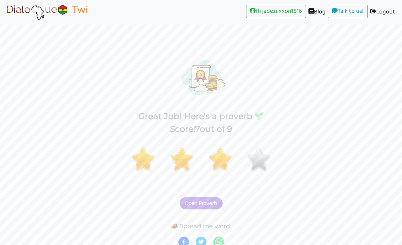
click at [212, 203] on span "Open Proverb" at bounding box center [201, 203] width 32 height 6
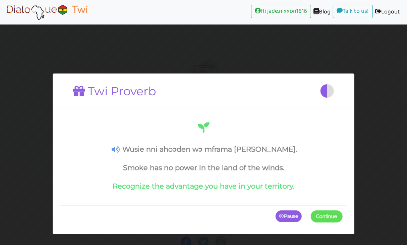
click at [343, 210] on span at bounding box center [343, 216] width 0 height 12
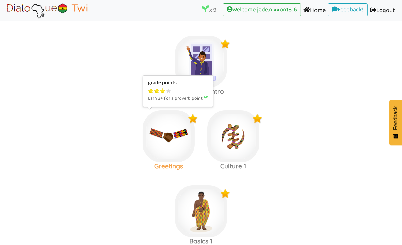
click at [166, 129] on img at bounding box center [169, 136] width 52 height 52
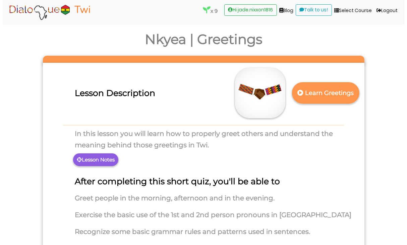
scroll to position [31, 0]
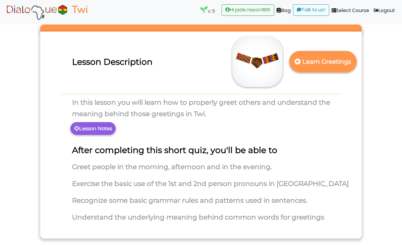
click at [101, 131] on p "Lesson Notes" at bounding box center [92, 128] width 45 height 13
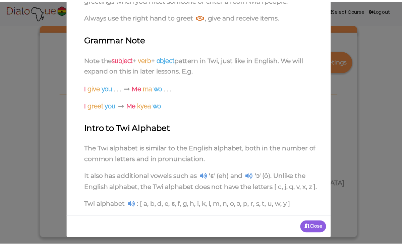
scroll to position [104, 0]
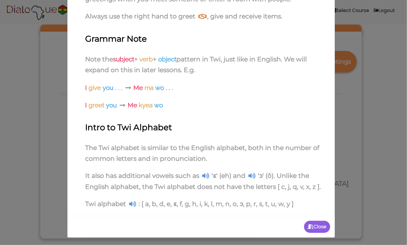
click at [130, 203] on icon at bounding box center [132, 203] width 7 height 6
click at [28, 137] on div "LESSON NOTES Greetings Culture It is widely expected and considered a sign of r…" at bounding box center [203, 122] width 407 height 245
click at [312, 215] on p "Close" at bounding box center [317, 227] width 26 height 12
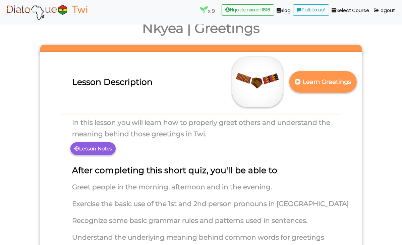
scroll to position [0, 0]
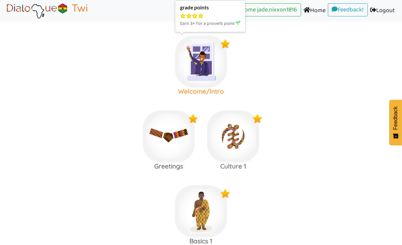
click at [200, 59] on img at bounding box center [201, 62] width 52 height 52
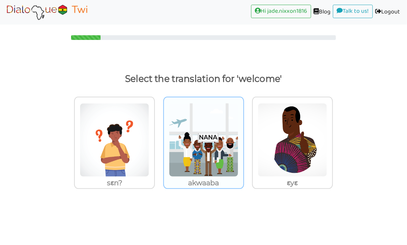
click at [199, 134] on img at bounding box center [203, 140] width 69 height 74
click at [243, 134] on input "akwaaba" at bounding box center [245, 135] width 5 height 5
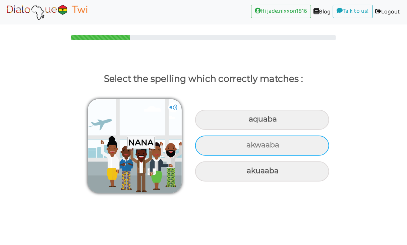
click at [251, 148] on div "akwaaba" at bounding box center [262, 145] width 134 height 20
click at [249, 147] on input "akwaaba" at bounding box center [247, 145] width 4 height 4
radio input "true"
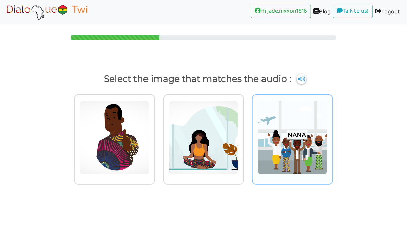
click at [298, 149] on img at bounding box center [292, 138] width 69 height 74
click at [332, 136] on input "radio" at bounding box center [334, 133] width 5 height 5
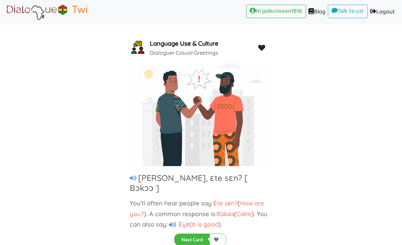
scroll to position [17, 0]
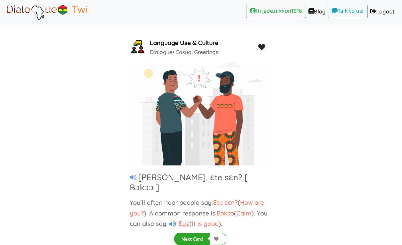
click at [197, 215] on button "Next Card" at bounding box center [192, 239] width 36 height 12
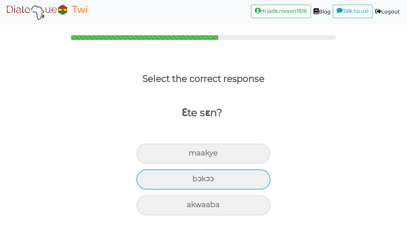
click at [231, 185] on div "bɔkɔɔ" at bounding box center [203, 179] width 134 height 20
click at [197, 181] on input "bɔkɔɔ" at bounding box center [195, 179] width 4 height 4
radio input "true"
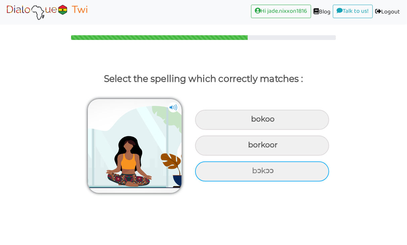
click at [279, 169] on div "bɔkɔɔ" at bounding box center [262, 171] width 134 height 20
click at [255, 169] on input "bɔkɔɔ" at bounding box center [253, 171] width 4 height 4
radio input "true"
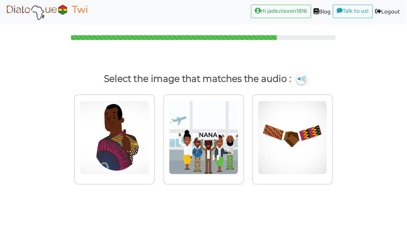
click at [297, 77] on img at bounding box center [301, 78] width 10 height 11
click at [214, 144] on img at bounding box center [203, 138] width 69 height 74
click at [243, 136] on input "radio" at bounding box center [245, 133] width 5 height 5
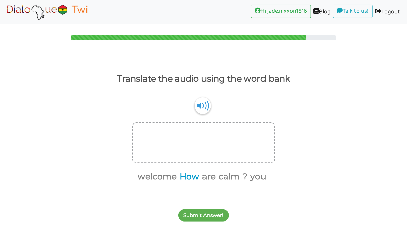
click at [197, 178] on button "How" at bounding box center [189, 176] width 22 height 13
click at [205, 179] on button "calm" at bounding box center [216, 176] width 23 height 13
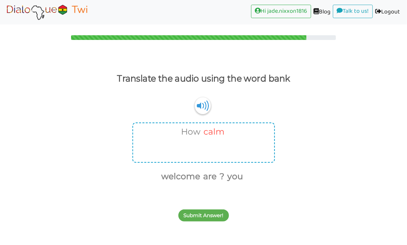
click at [213, 130] on button "calm" at bounding box center [212, 131] width 23 height 13
click at [197, 173] on button "are" at bounding box center [197, 176] width 16 height 13
click at [243, 177] on button "you" at bounding box center [238, 176] width 18 height 13
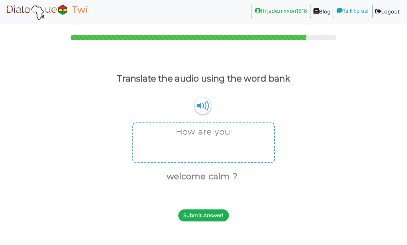
click at [218, 212] on button "Submit Answer!" at bounding box center [203, 215] width 51 height 12
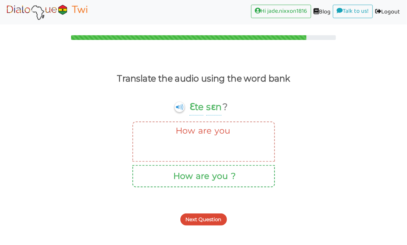
click at [206, 210] on div "Next Question" at bounding box center [203, 215] width 407 height 26
click at [205, 215] on button "Next Question" at bounding box center [203, 219] width 47 height 12
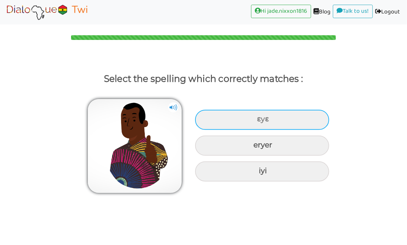
click at [270, 114] on div "ɛyɛ" at bounding box center [262, 120] width 134 height 20
click at [260, 117] on input "ɛyɛ" at bounding box center [257, 119] width 4 height 4
radio input "true"
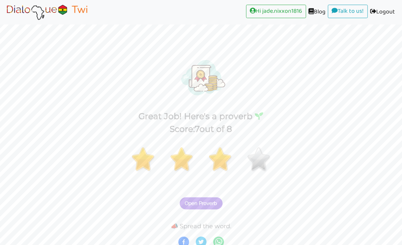
click at [200, 205] on span "Open Proverb" at bounding box center [201, 203] width 32 height 6
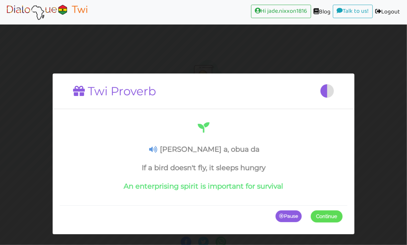
click at [314, 215] on button "Continue" at bounding box center [327, 216] width 32 height 12
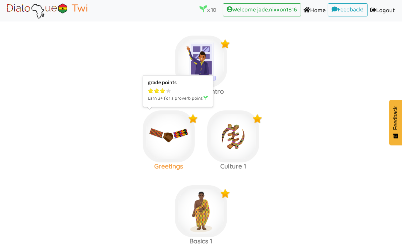
click at [182, 122] on img at bounding box center [169, 136] width 52 height 52
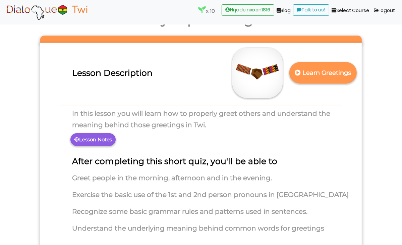
scroll to position [31, 0]
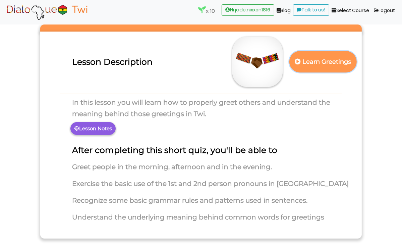
click at [306, 64] on p "Learn Greetings" at bounding box center [323, 62] width 59 height 16
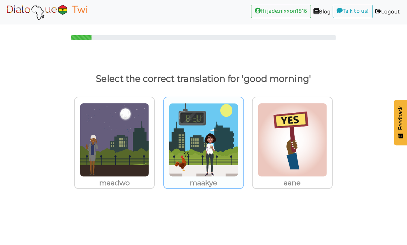
click at [215, 163] on img at bounding box center [203, 140] width 69 height 74
click at [243, 138] on input "maakye" at bounding box center [245, 135] width 5 height 5
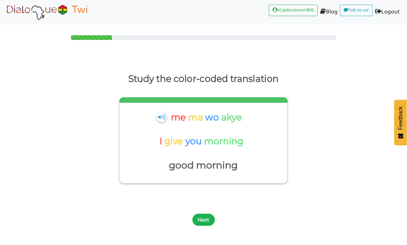
click at [206, 215] on button "Next" at bounding box center [203, 220] width 22 height 12
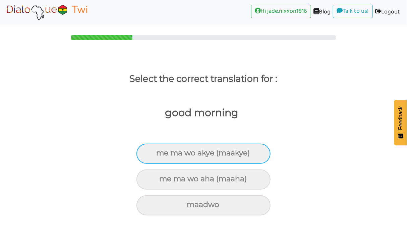
click at [176, 158] on div "me ma wo akye (maakye)" at bounding box center [203, 153] width 134 height 20
click at [162, 155] on input "me ma wo akye (maakye)" at bounding box center [159, 153] width 4 height 4
radio input "true"
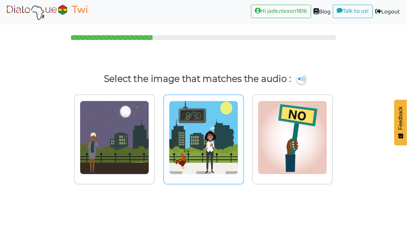
click at [191, 131] on img at bounding box center [203, 138] width 69 height 74
click at [243, 131] on input "radio" at bounding box center [245, 133] width 5 height 5
